Goal: Task Accomplishment & Management: Use online tool/utility

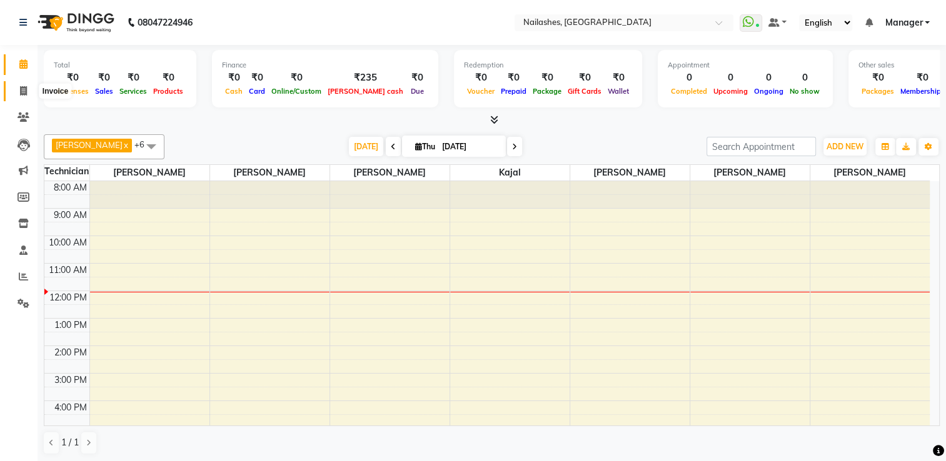
click at [24, 94] on icon at bounding box center [23, 90] width 7 height 9
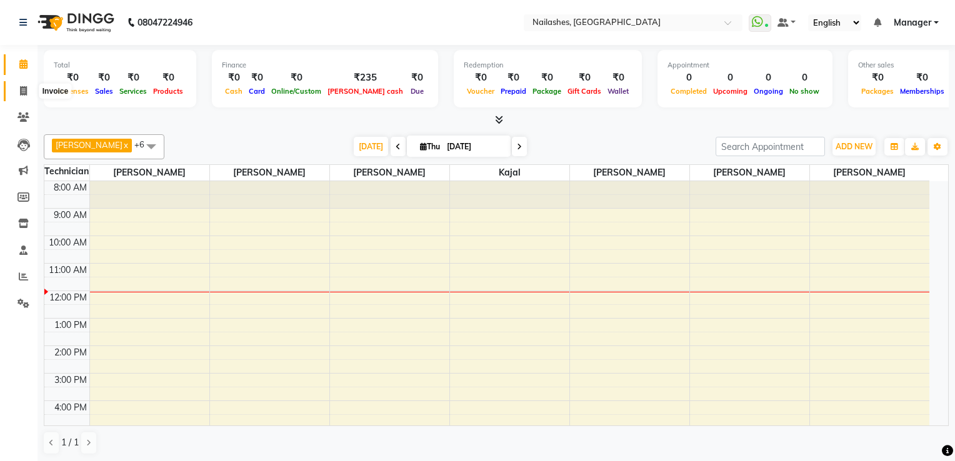
select select "service"
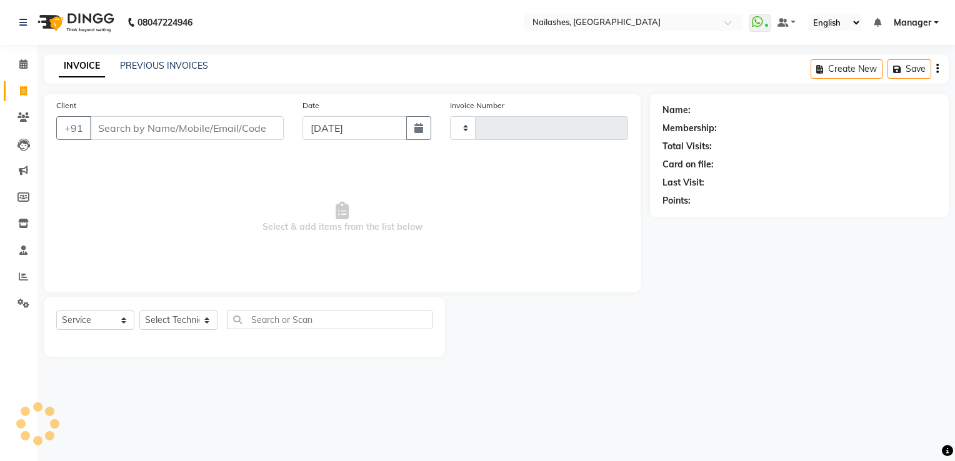
type input "1802"
select select "6579"
click at [116, 136] on input "Client" at bounding box center [187, 128] width 194 height 24
click at [141, 131] on input "Client" at bounding box center [187, 128] width 194 height 24
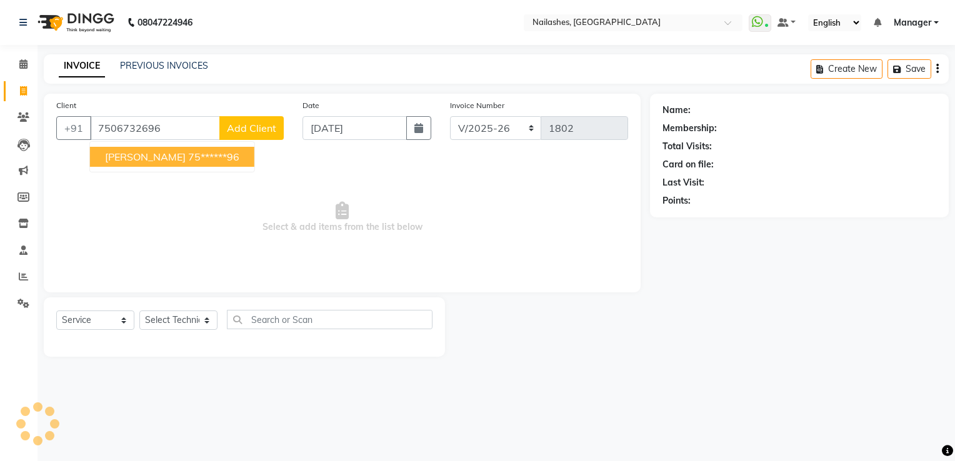
type input "7506732696"
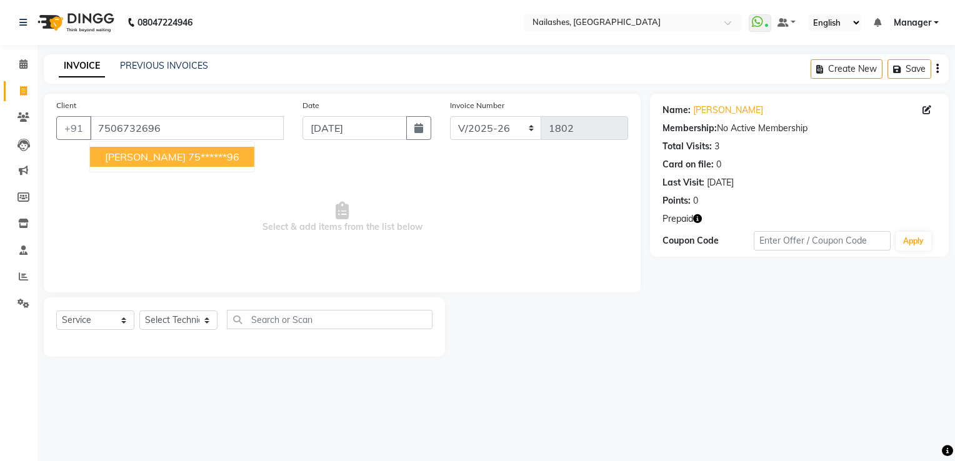
click at [700, 219] on icon "button" at bounding box center [697, 218] width 9 height 9
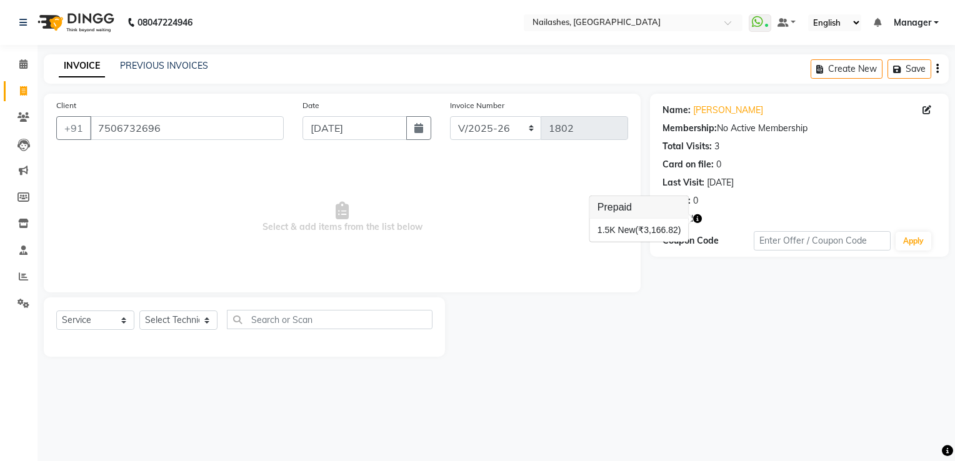
click at [464, 401] on div "08047224946 Select Location × [GEOGRAPHIC_DATA] WhatsApp Status ✕ Status: Conne…" at bounding box center [477, 230] width 955 height 461
click at [22, 64] on icon at bounding box center [23, 63] width 8 height 9
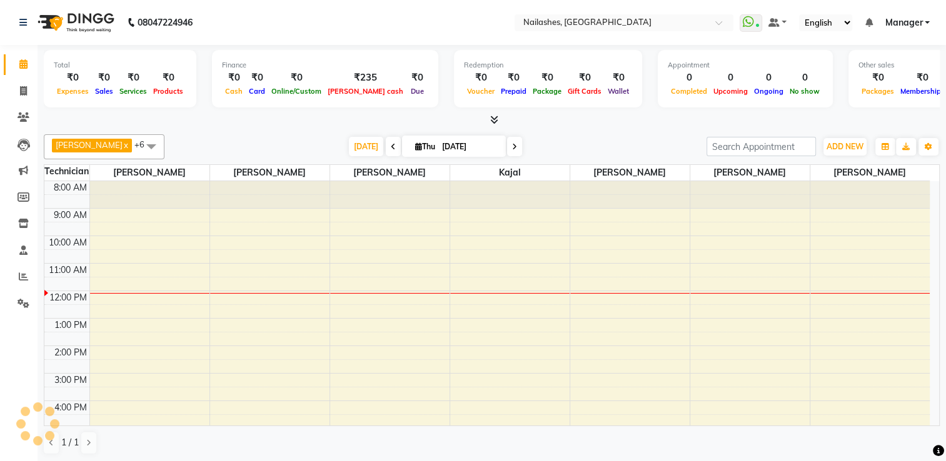
scroll to position [85, 0]
